Goal: Task Accomplishment & Management: Complete application form

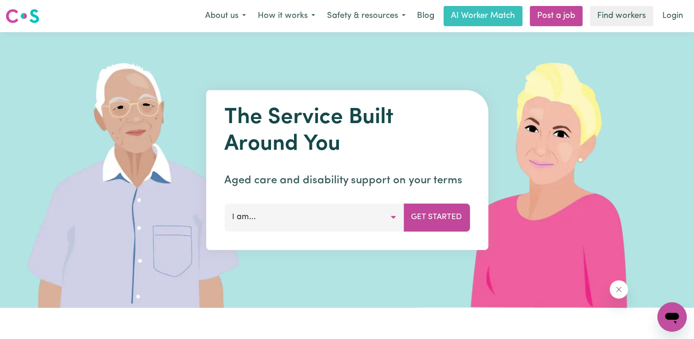
click at [393, 218] on button "I am..." at bounding box center [313, 217] width 179 height 28
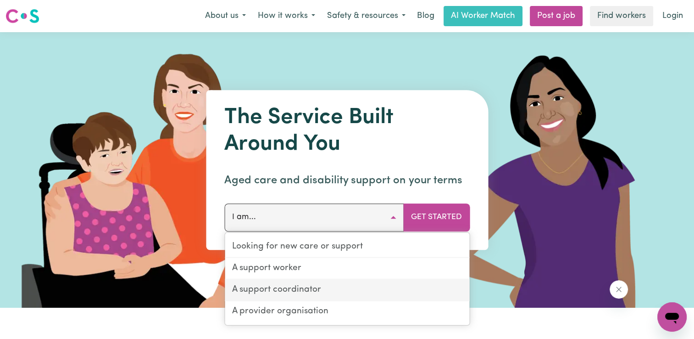
click at [338, 291] on link "A support coordinator" at bounding box center [347, 290] width 245 height 22
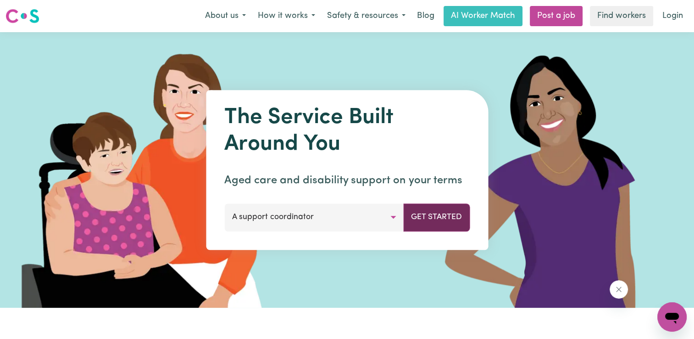
click at [436, 223] on button "Get Started" at bounding box center [436, 217] width 67 height 28
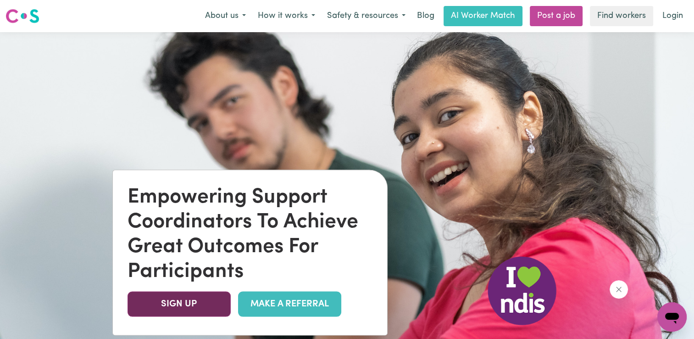
click at [203, 306] on link "SIGN UP" at bounding box center [179, 303] width 103 height 25
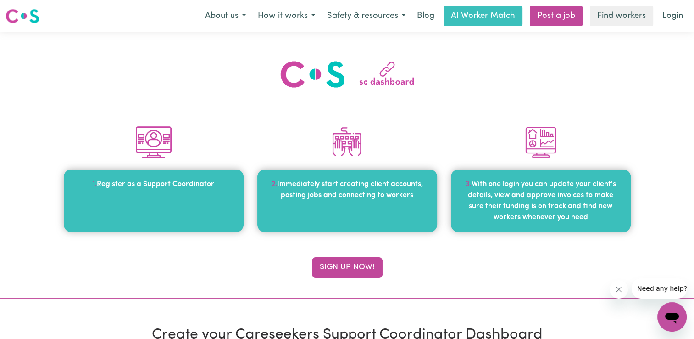
click at [162, 191] on div "1. Register as a Support Coordinator" at bounding box center [154, 200] width 180 height 62
click at [324, 273] on button "Sign up now!" at bounding box center [347, 267] width 71 height 20
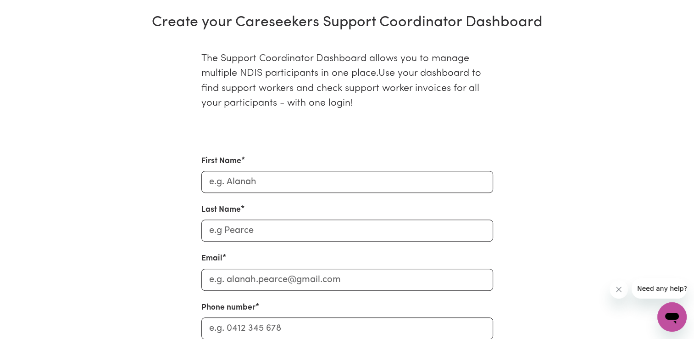
scroll to position [316, 0]
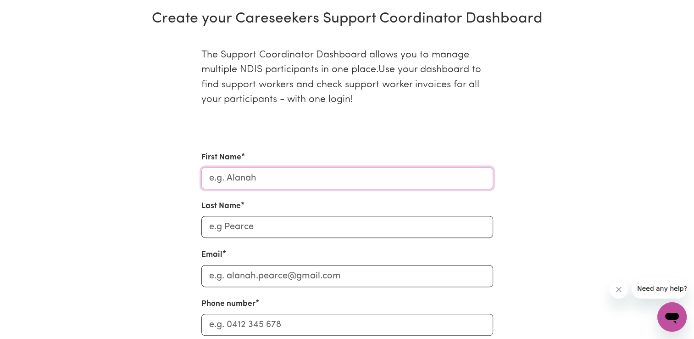
click at [308, 177] on input "First Name" at bounding box center [347, 178] width 292 height 22
type input "[PERSON_NAME] [PERSON_NAME] Prefer [PERSON_NAME]"
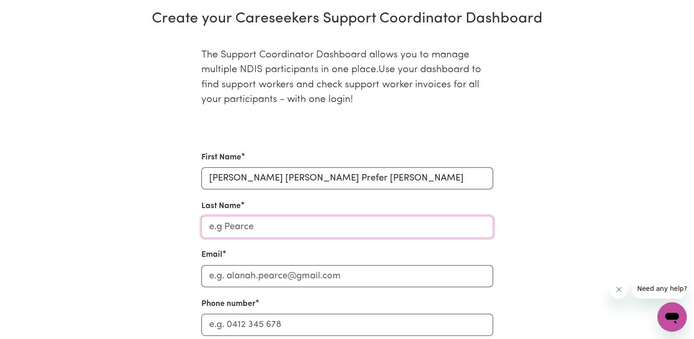
type input "Jones"
type input "Jonesk06@outlook.com"
type input "0401643886"
click at [366, 277] on input "Jonesk06@outlook.com" at bounding box center [347, 276] width 292 height 22
type input "J"
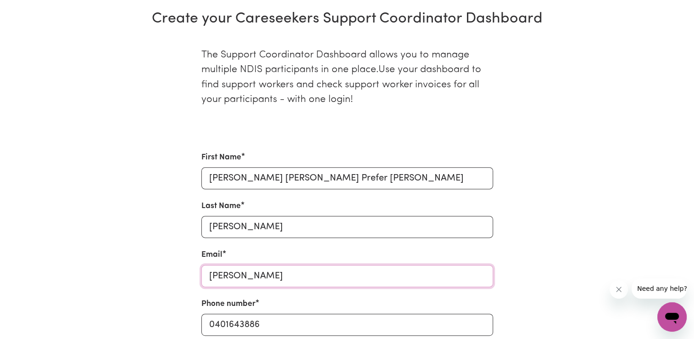
type input "kate@ablelifegroup.net.au"
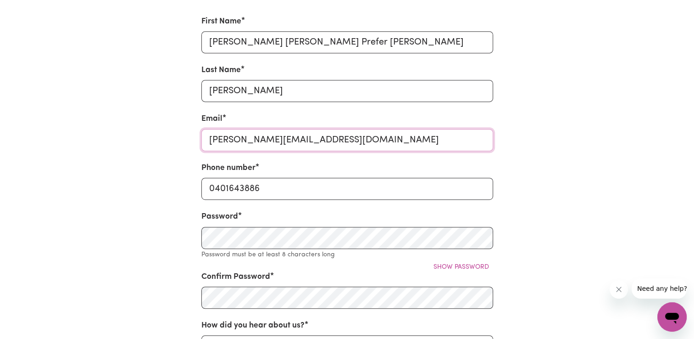
scroll to position [469, 0]
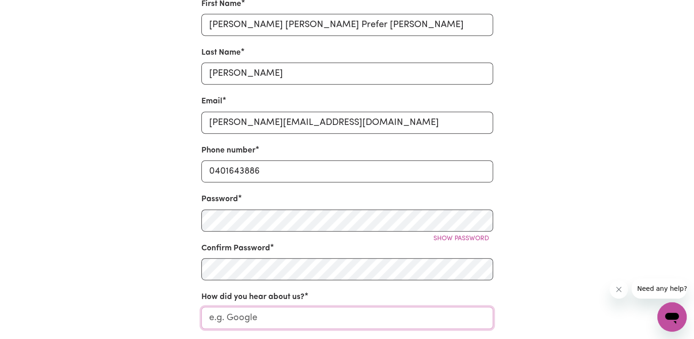
click at [367, 316] on input "How did you hear about us?" at bounding box center [347, 318] width 292 height 22
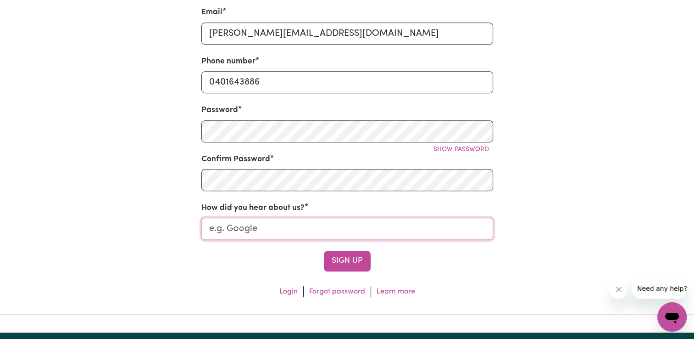
scroll to position [561, 0]
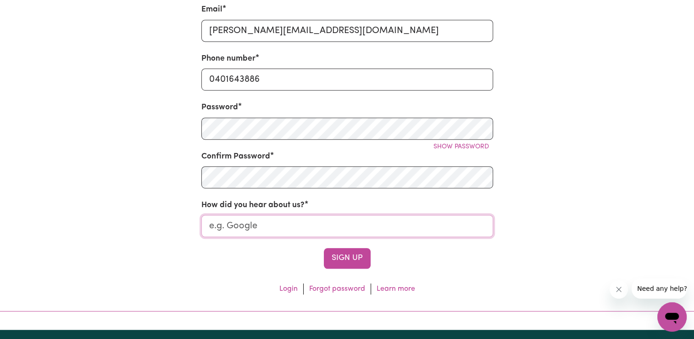
click at [295, 228] on input "How did you hear about us?" at bounding box center [347, 226] width 292 height 22
type input "google"
click at [343, 261] on button "Sign Up" at bounding box center [347, 258] width 47 height 20
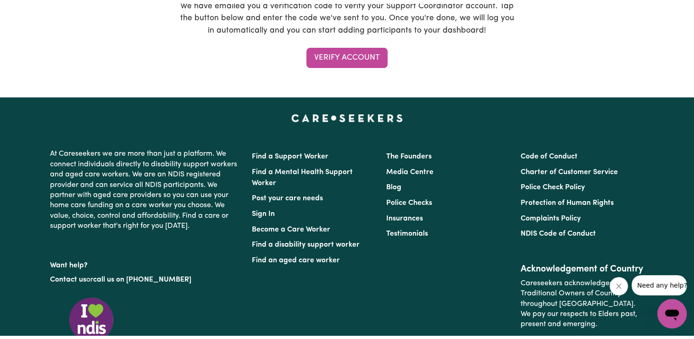
scroll to position [0, 0]
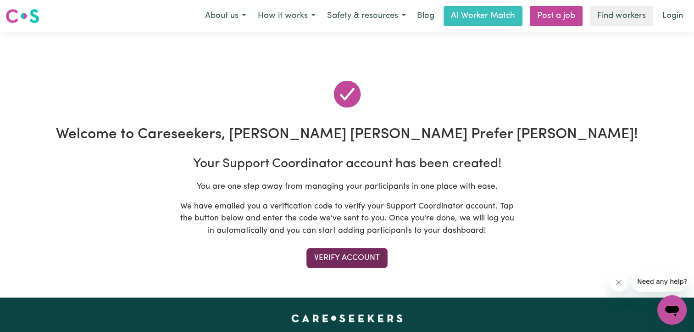
click at [378, 257] on button "Verify Account" at bounding box center [347, 258] width 81 height 20
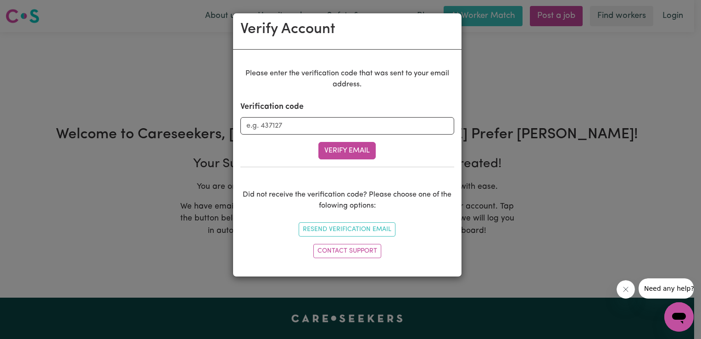
click at [519, 180] on div "Verify Account Please enter the verification code that was sent to your email a…" at bounding box center [350, 169] width 701 height 339
click at [268, 127] on input "Verification code" at bounding box center [347, 125] width 214 height 17
type input "632439"
click at [347, 155] on button "Verify Email" at bounding box center [346, 150] width 57 height 17
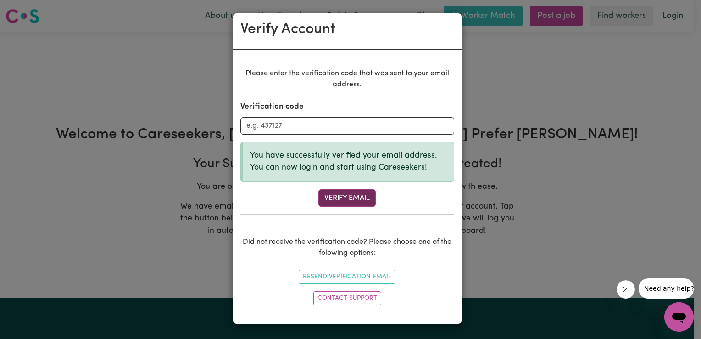
click at [343, 204] on button "Verify Email" at bounding box center [346, 197] width 57 height 17
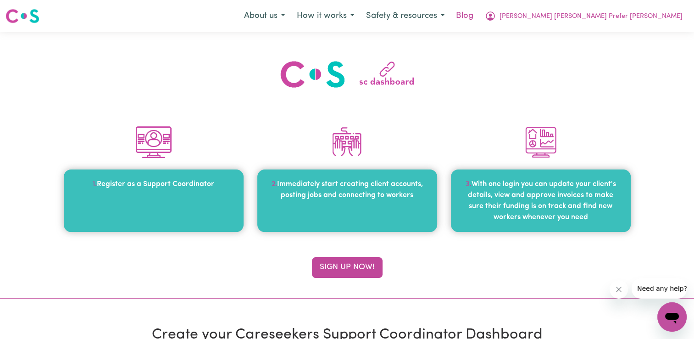
click at [479, 19] on link "Blog" at bounding box center [465, 16] width 28 height 20
click at [479, 20] on link "Blog" at bounding box center [465, 16] width 28 height 20
click at [360, 17] on button "How it works" at bounding box center [325, 15] width 69 height 19
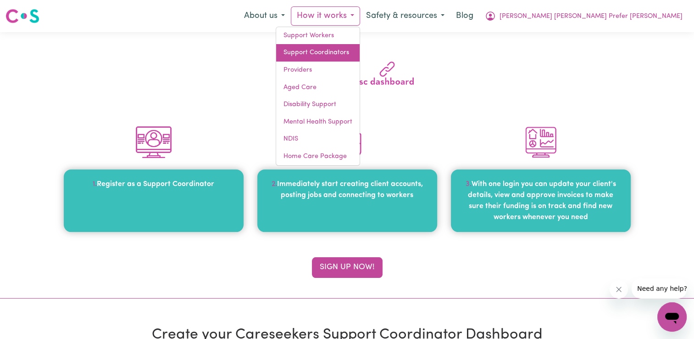
click at [360, 56] on link "Support Coordinators" at bounding box center [318, 52] width 84 height 17
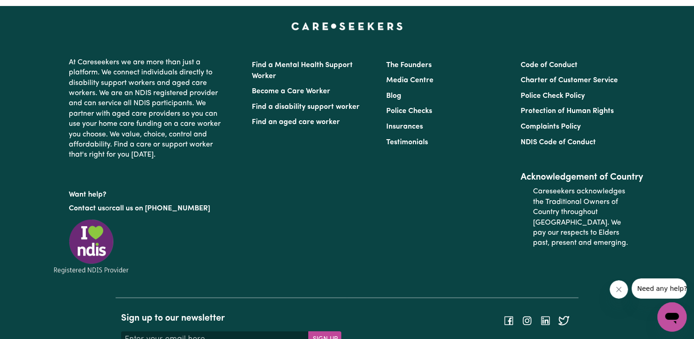
scroll to position [3658, 0]
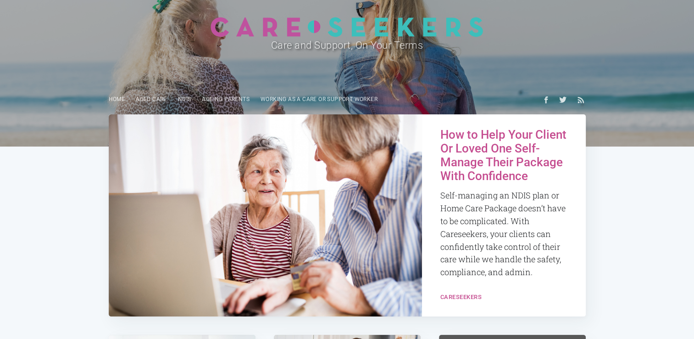
scroll to position [2, 0]
